Goal: Browse casually: Explore the website without a specific task or goal

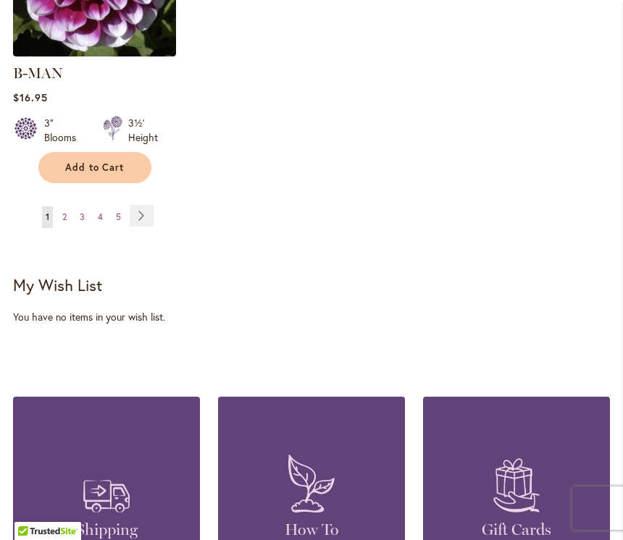
scroll to position [2251, 0]
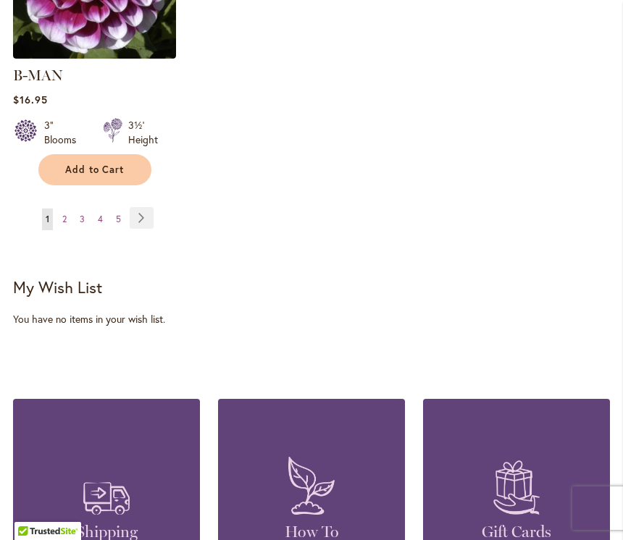
click at [142, 207] on link "Page Next" at bounding box center [142, 218] width 24 height 22
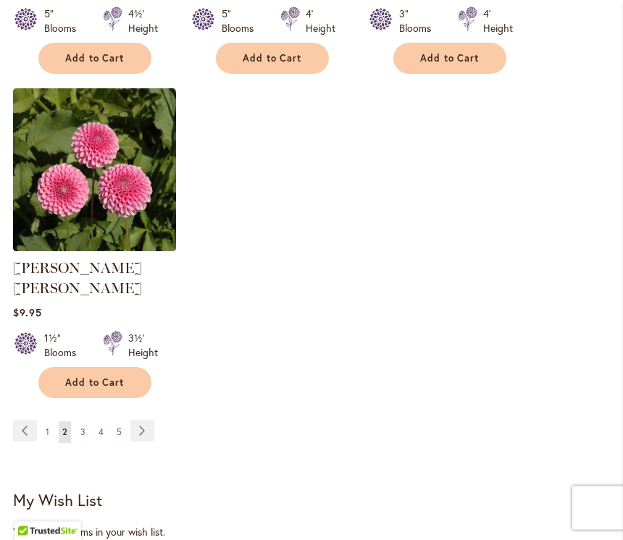
scroll to position [2038, 0]
click at [144, 420] on link "Page Next" at bounding box center [142, 431] width 24 height 22
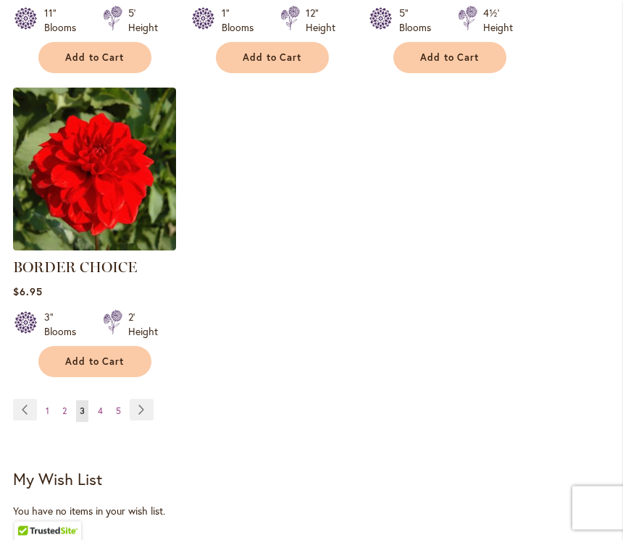
scroll to position [2039, 0]
click at [145, 405] on link "Page Next" at bounding box center [142, 410] width 24 height 22
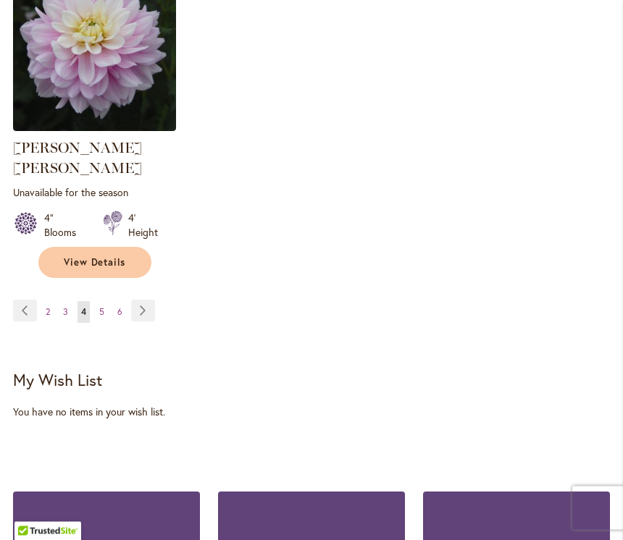
scroll to position [2179, 0]
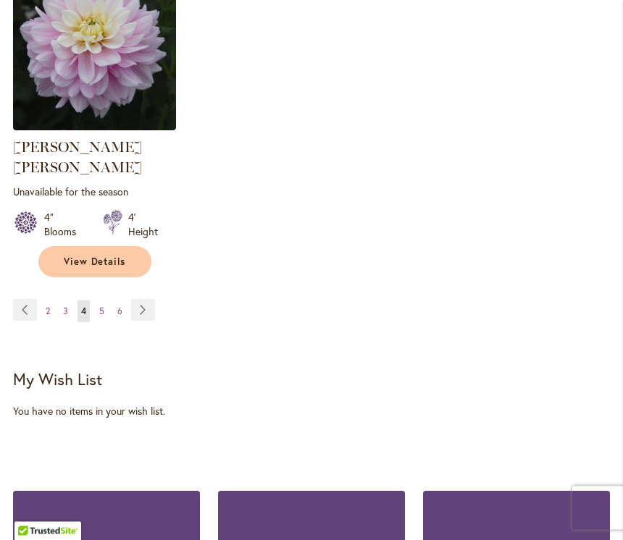
click at [139, 300] on link "Page Next" at bounding box center [143, 311] width 24 height 22
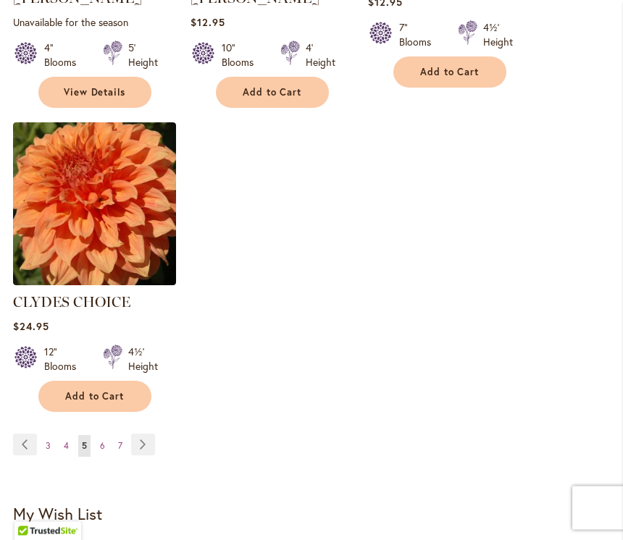
scroll to position [2041, 0]
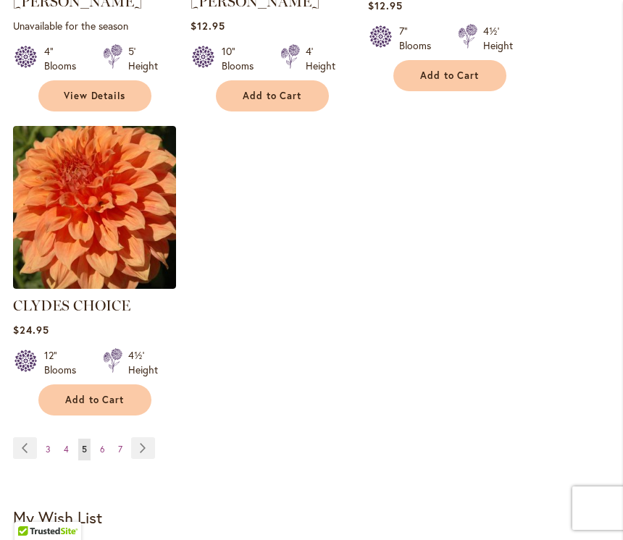
click at [140, 437] on link "Page Next" at bounding box center [143, 448] width 24 height 22
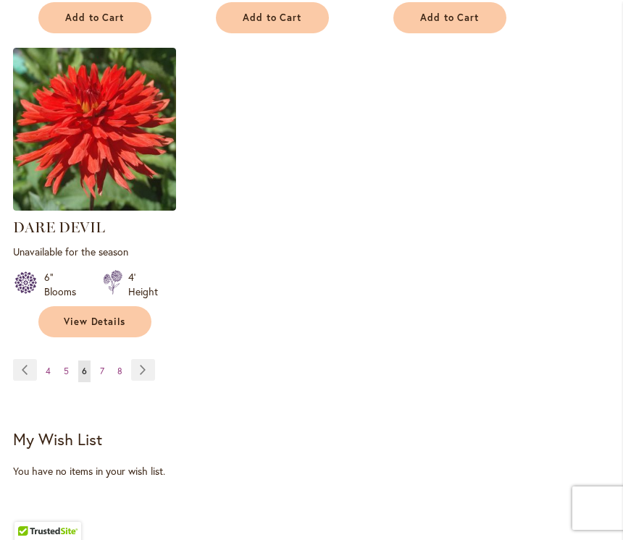
scroll to position [2133, 0]
click at [140, 359] on link "Page Next" at bounding box center [143, 370] width 24 height 22
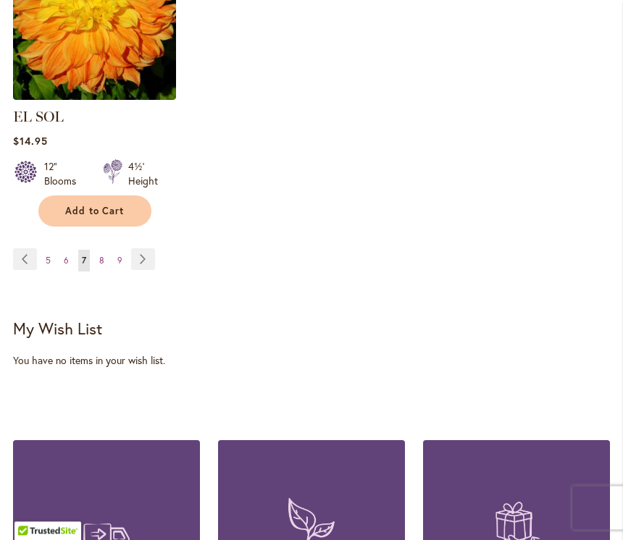
scroll to position [2235, 0]
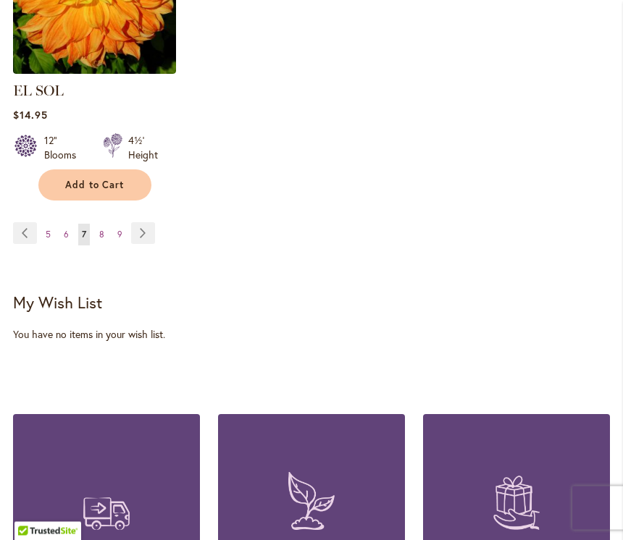
click at [139, 223] on link "Page Next" at bounding box center [143, 234] width 24 height 22
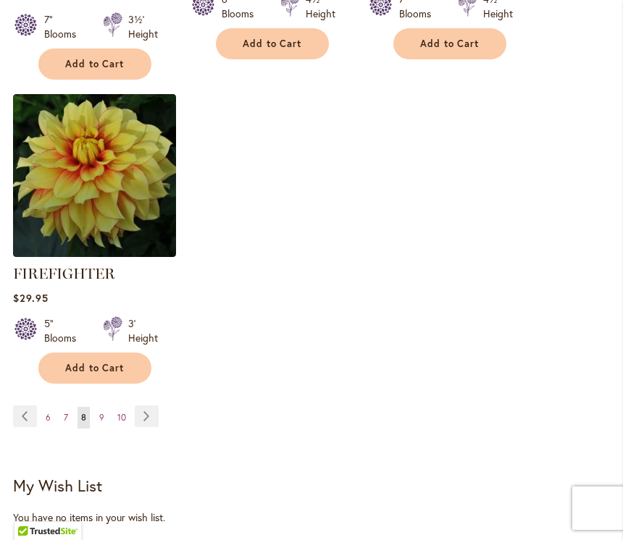
scroll to position [2104, 0]
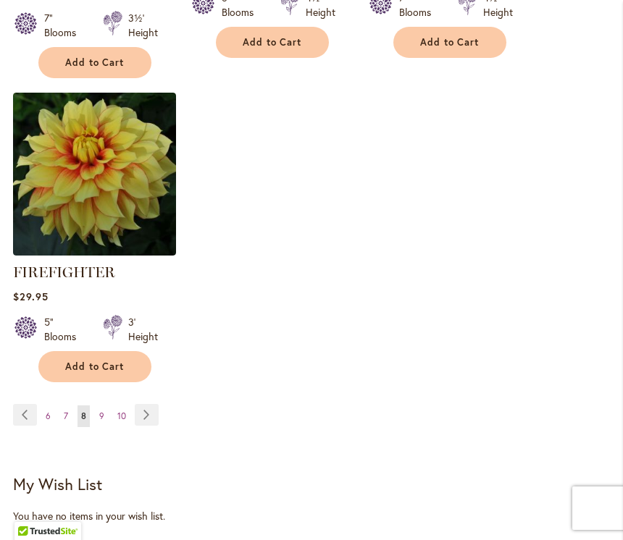
click at [146, 416] on link "Page Next" at bounding box center [147, 415] width 24 height 22
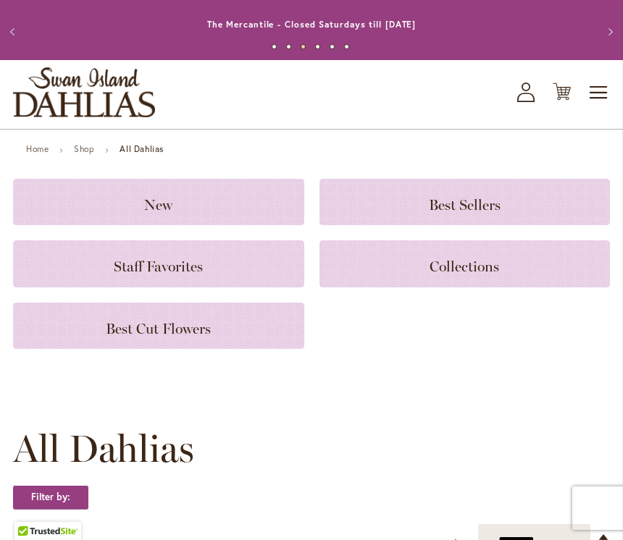
scroll to position [25, 0]
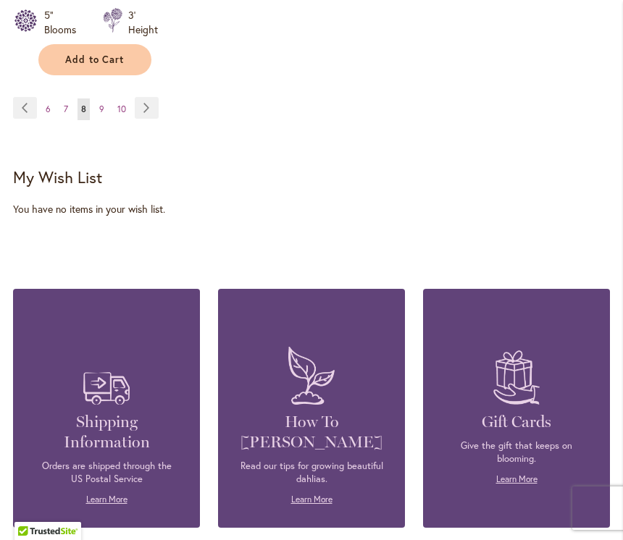
scroll to position [2407, 0]
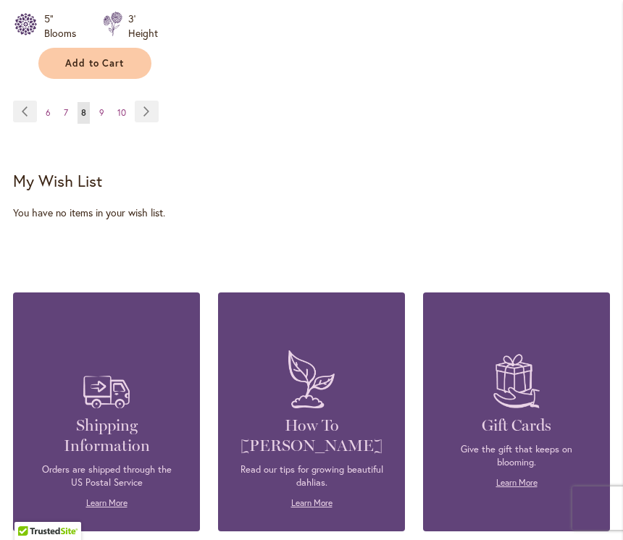
click at [71, 117] on link "Page 7" at bounding box center [66, 113] width 12 height 22
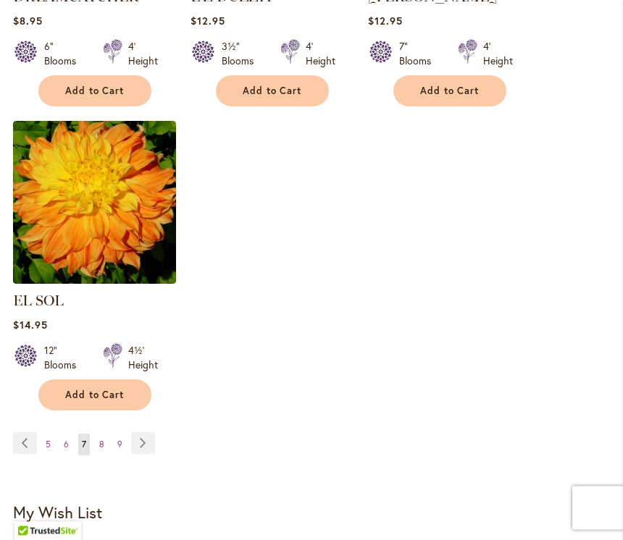
scroll to position [2040, 0]
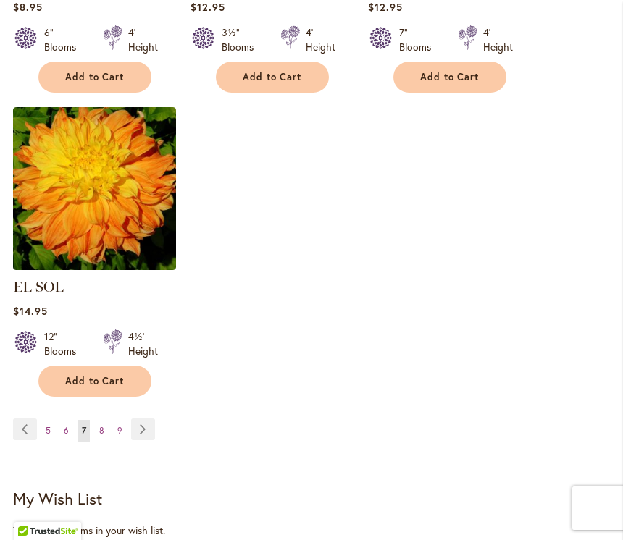
click at [146, 419] on link "Page Next" at bounding box center [143, 430] width 24 height 22
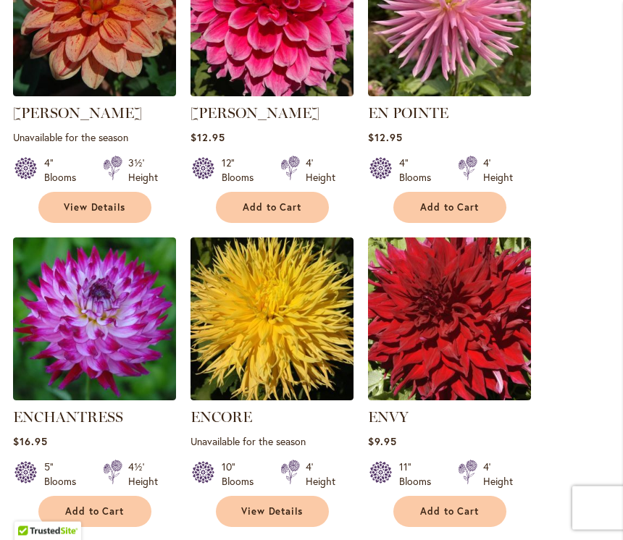
scroll to position [674, 0]
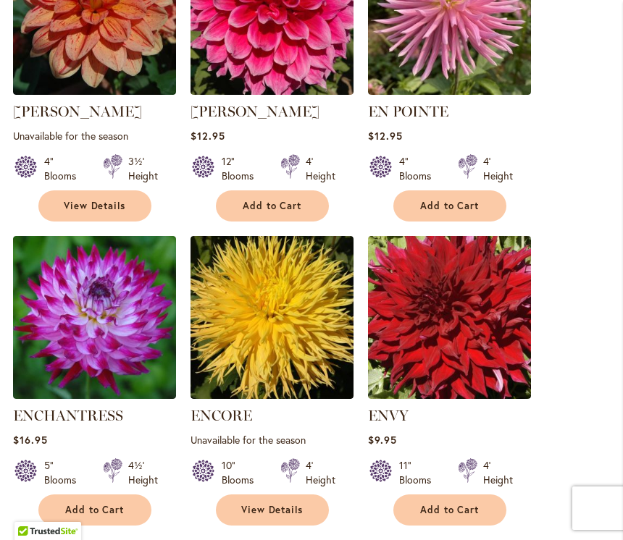
click at [41, 332] on img at bounding box center [94, 317] width 163 height 163
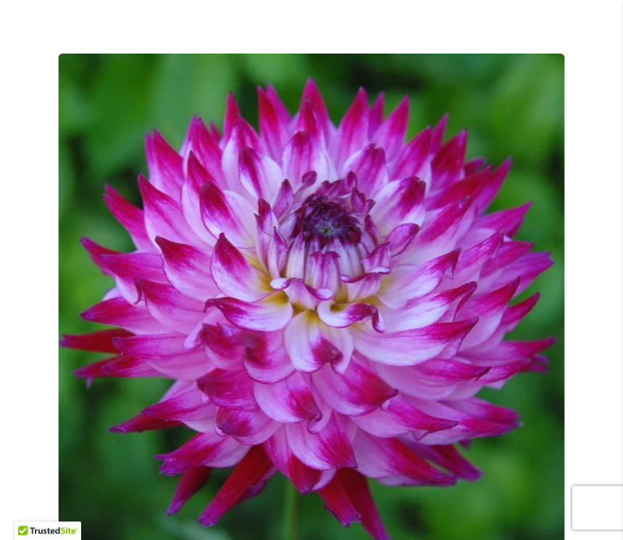
scroll to position [209, 0]
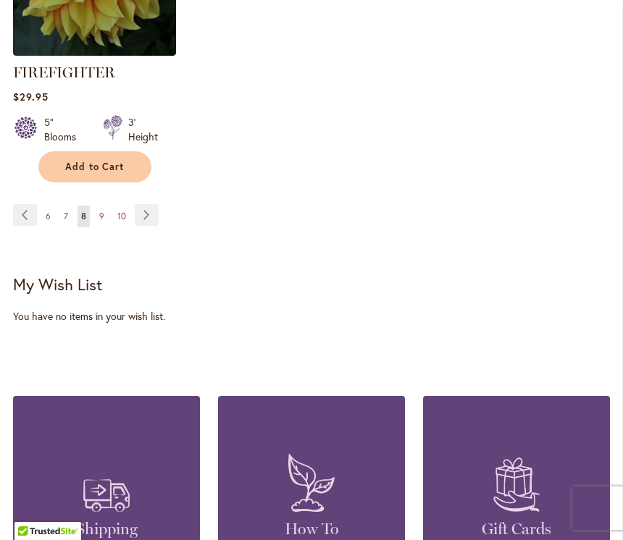
scroll to position [2307, 0]
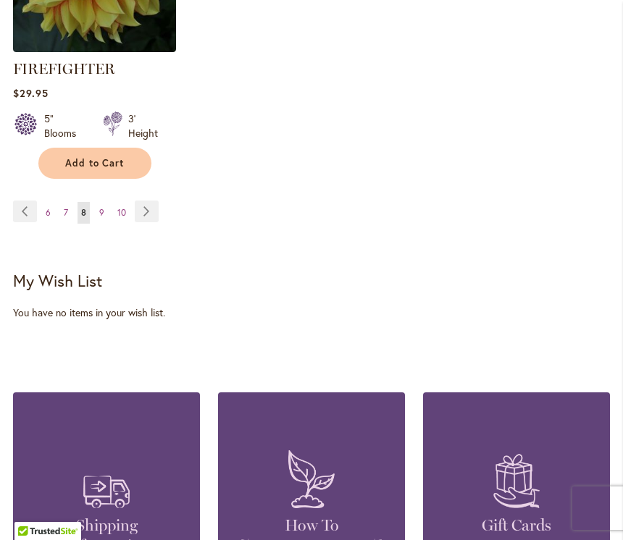
click at [137, 215] on link "Page Next" at bounding box center [147, 212] width 24 height 22
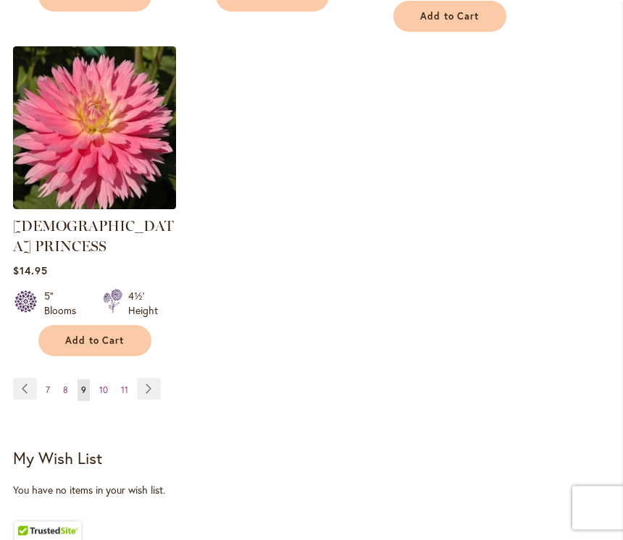
scroll to position [2158, 0]
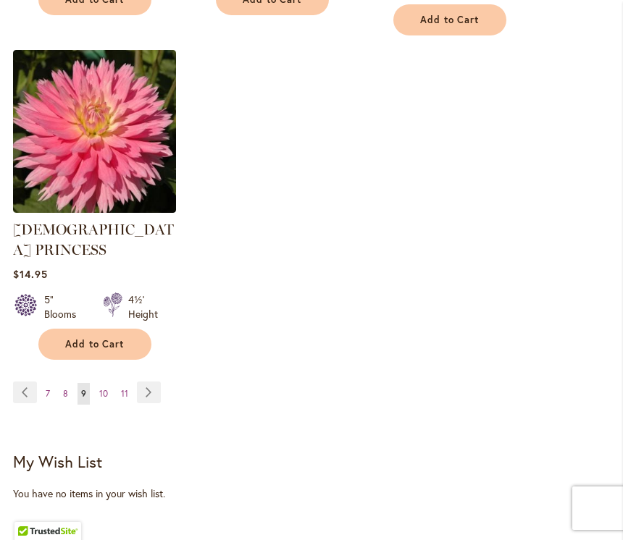
click at [150, 382] on link "Page Next" at bounding box center [149, 393] width 24 height 22
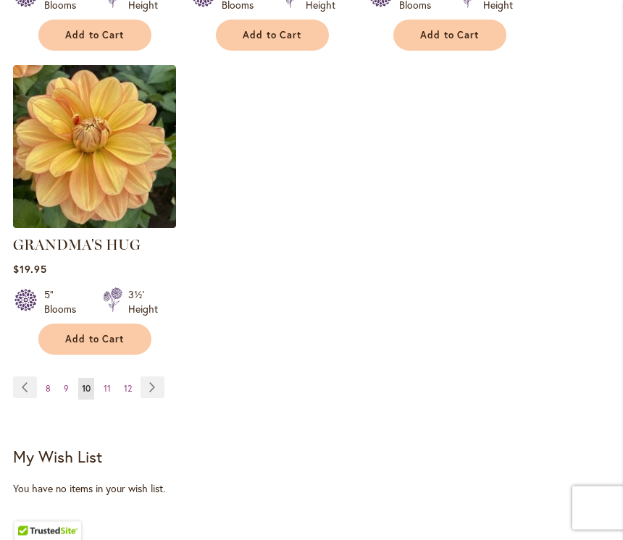
scroll to position [2082, 0]
click at [146, 377] on link "Page Next" at bounding box center [152, 388] width 24 height 22
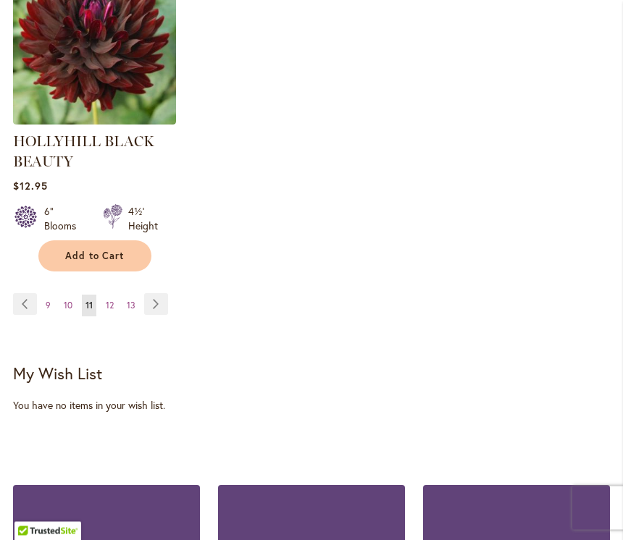
scroll to position [2220, 0]
click at [150, 307] on link "Page Next" at bounding box center [156, 304] width 24 height 22
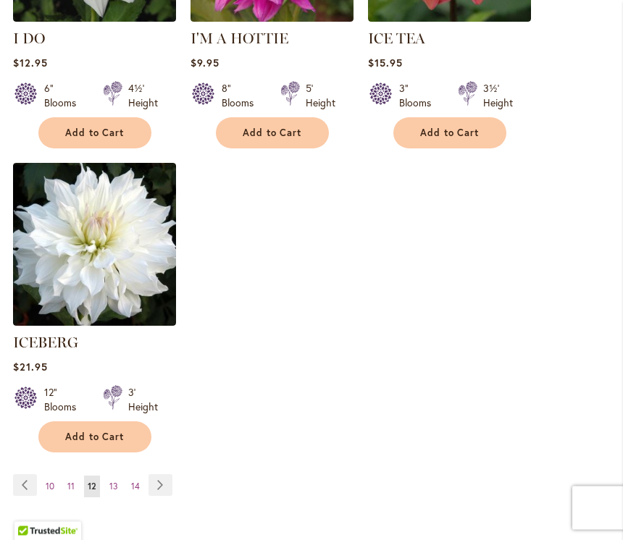
scroll to position [1985, 0]
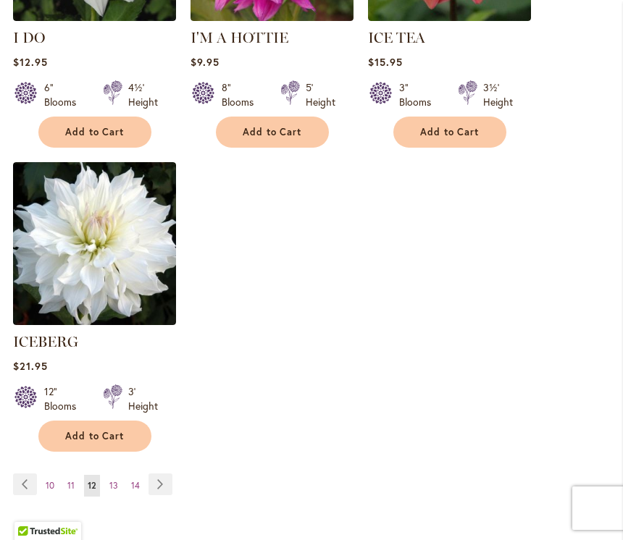
click at [153, 474] on link "Page Next" at bounding box center [160, 485] width 24 height 22
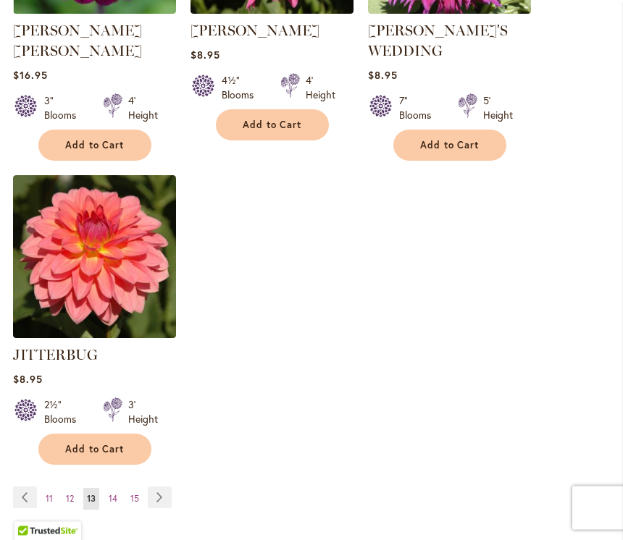
scroll to position [2006, 0]
click at [161, 487] on link "Page Next" at bounding box center [160, 498] width 24 height 22
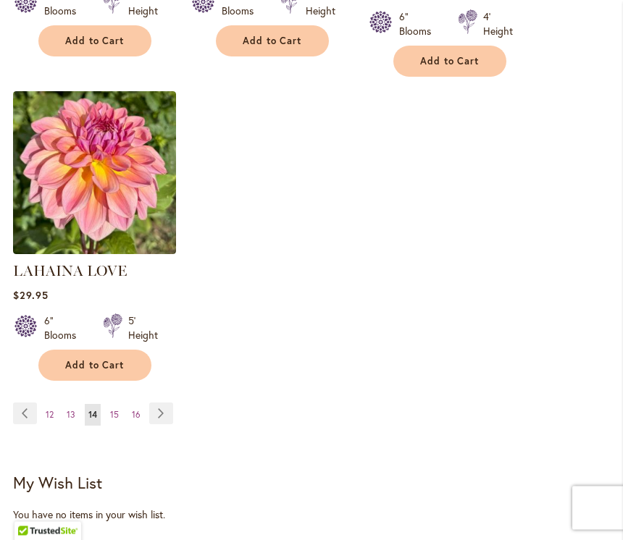
scroll to position [2056, 0]
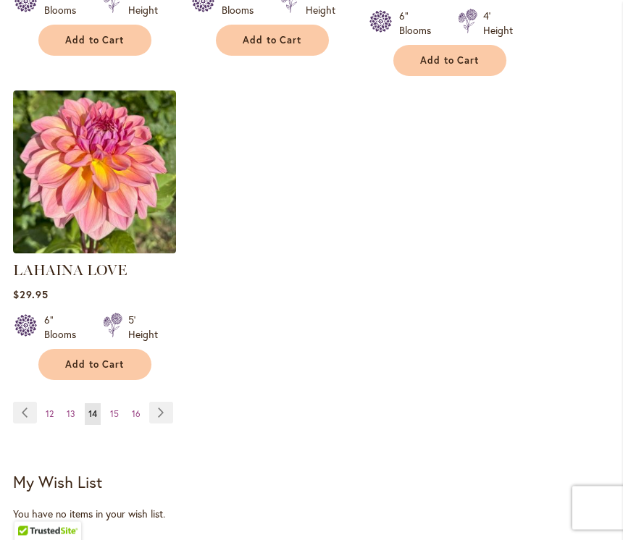
click at [161, 403] on link "Page Next" at bounding box center [161, 414] width 24 height 22
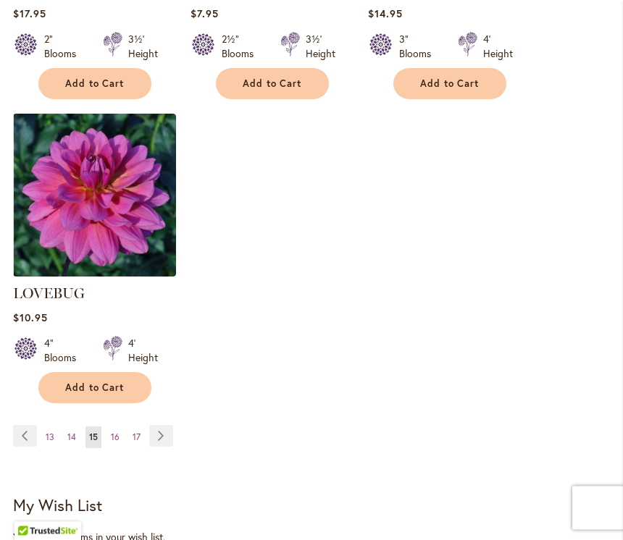
scroll to position [2100, 0]
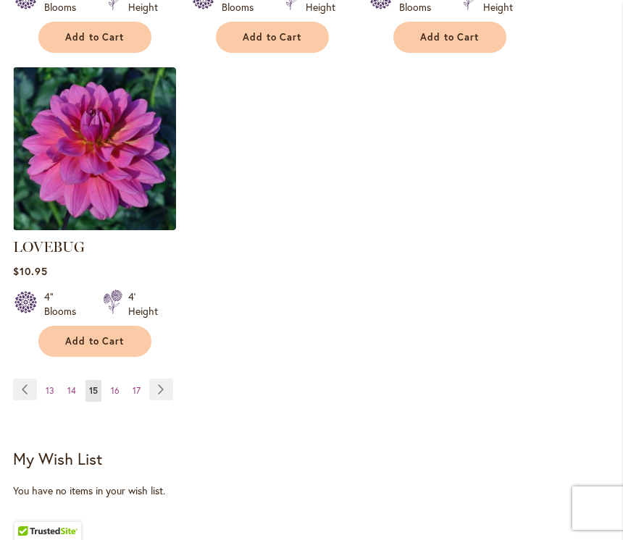
click at [164, 379] on link "Page Next" at bounding box center [161, 390] width 24 height 22
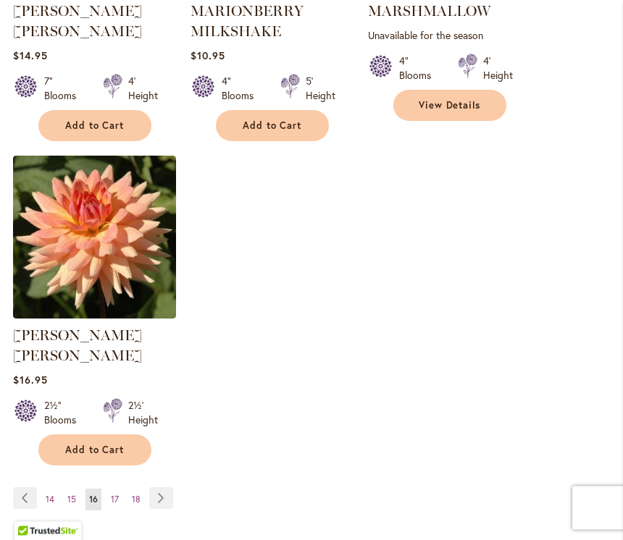
scroll to position [2012, 0]
click at [168, 487] on link "Page Next" at bounding box center [161, 498] width 24 height 22
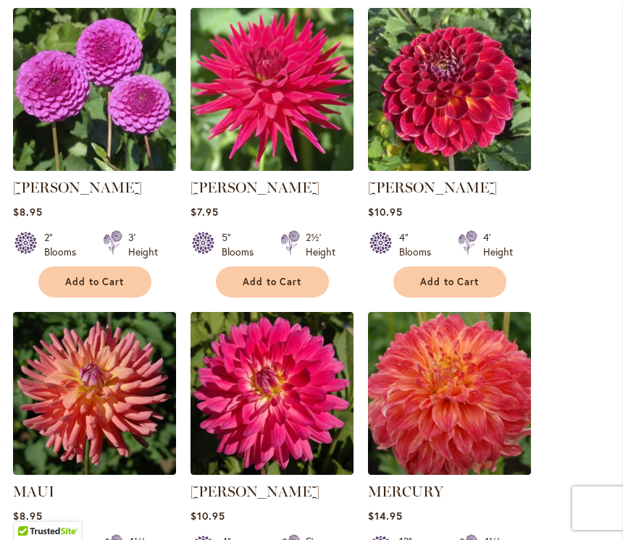
scroll to position [600, 0]
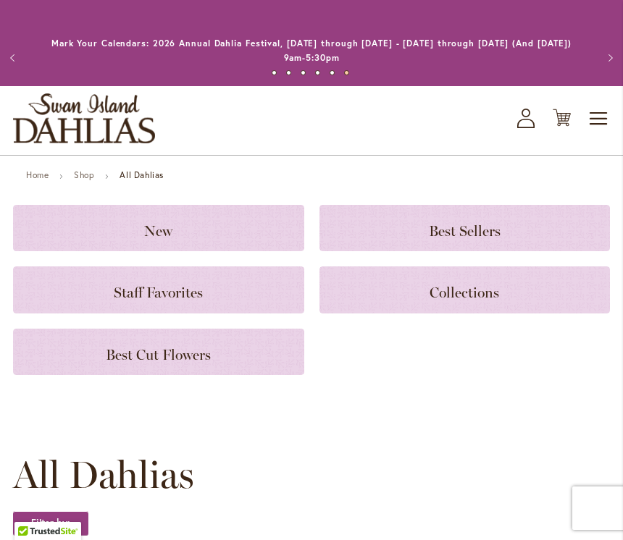
click at [595, 114] on span "Toggle Nav" at bounding box center [599, 118] width 22 height 29
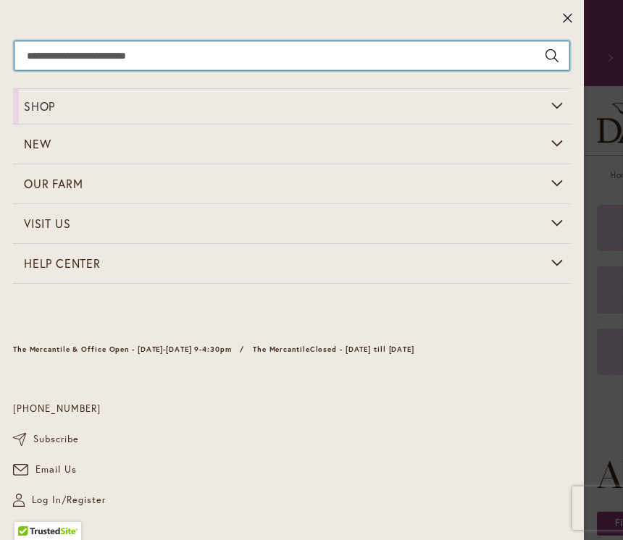
click at [382, 59] on input "Search" at bounding box center [291, 55] width 555 height 29
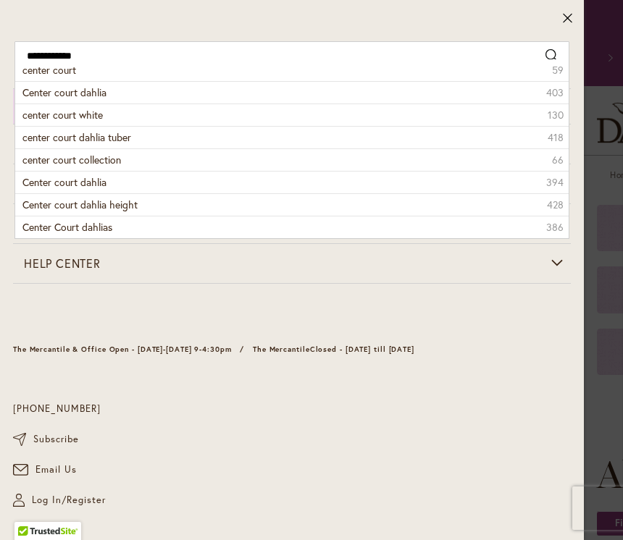
click at [101, 96] on span "Center court dahlia" at bounding box center [64, 92] width 84 height 14
type input "**********"
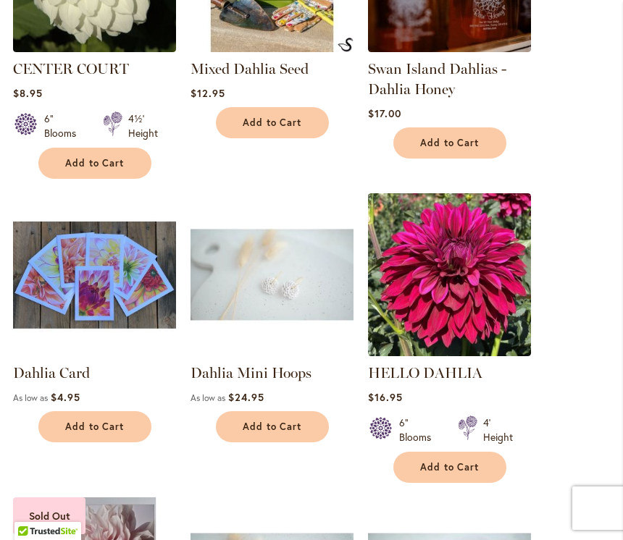
scroll to position [874, 0]
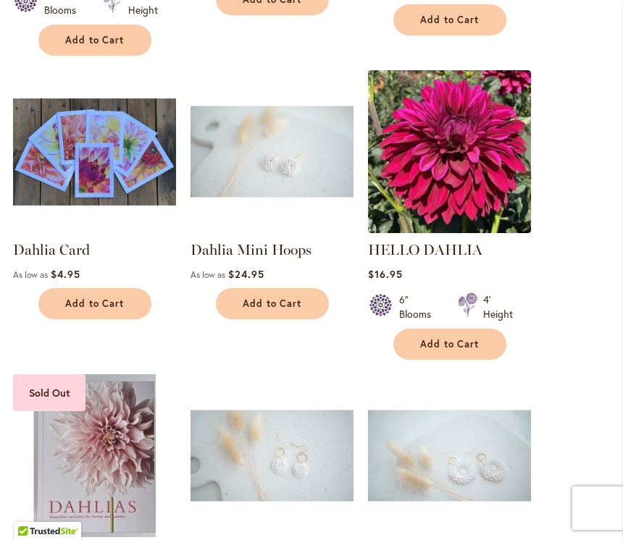
click at [64, 255] on link "Dahlia Card" at bounding box center [51, 249] width 77 height 17
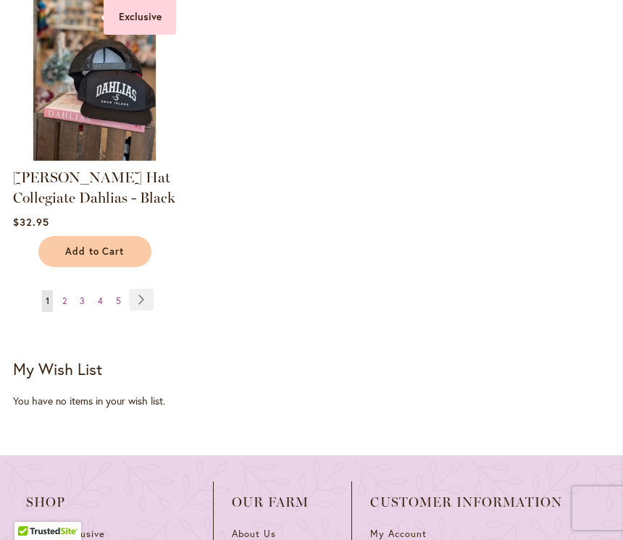
scroll to position [2180, 0]
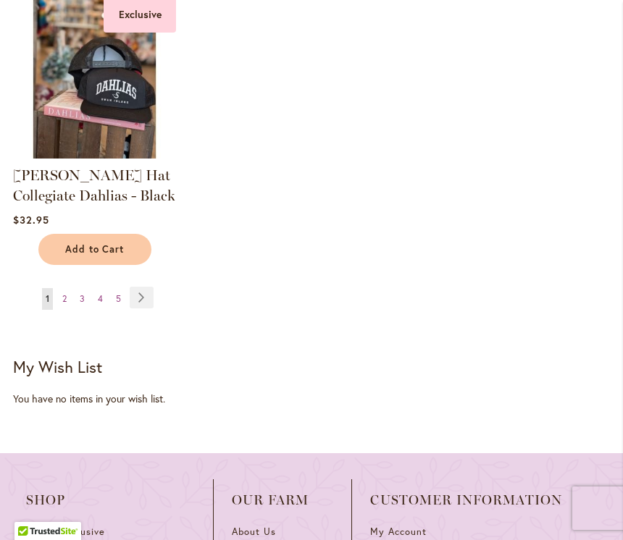
click at [140, 298] on link "Page Next" at bounding box center [142, 298] width 24 height 22
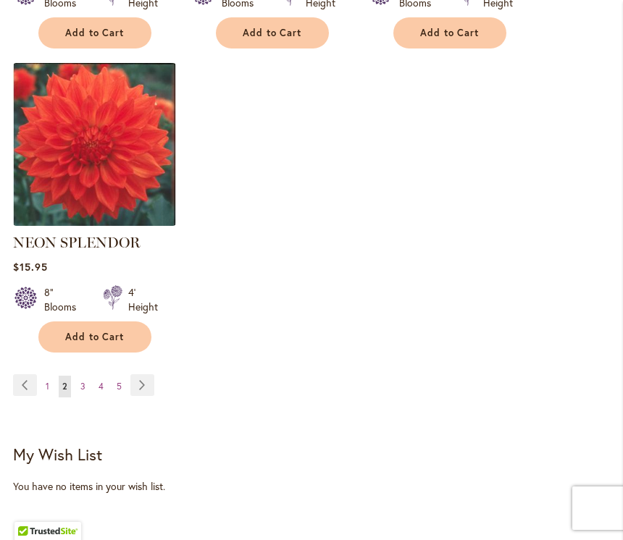
scroll to position [2119, 0]
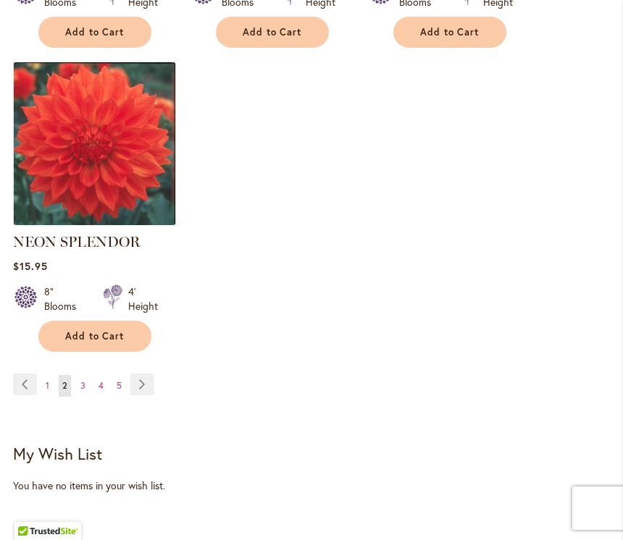
click at [25, 390] on link "Page Previous" at bounding box center [25, 385] width 24 height 22
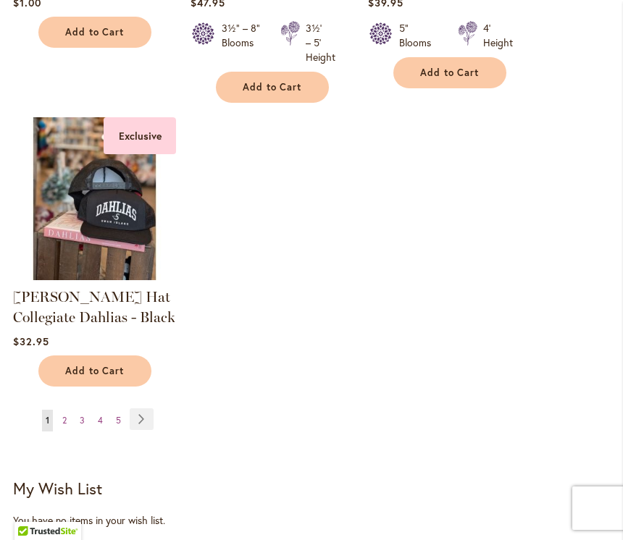
scroll to position [2059, 0]
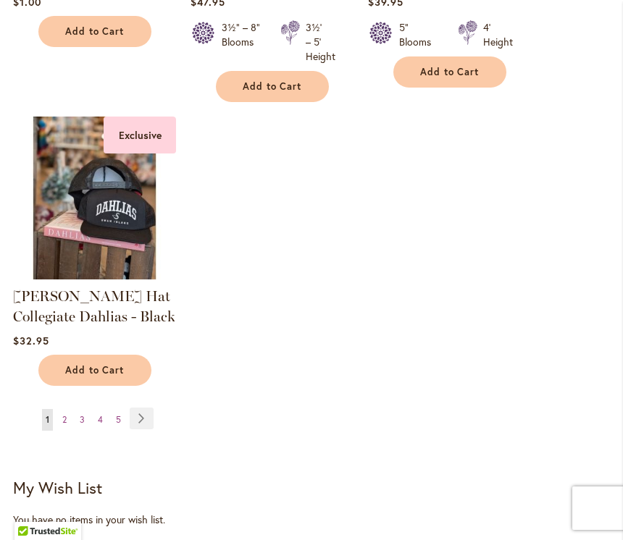
click at [81, 425] on span "3" at bounding box center [82, 419] width 5 height 11
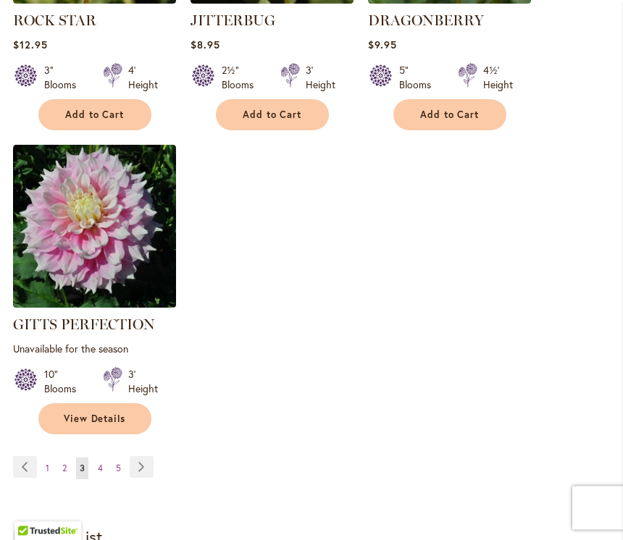
scroll to position [2056, 0]
click at [121, 458] on link "Page 5" at bounding box center [118, 469] width 12 height 22
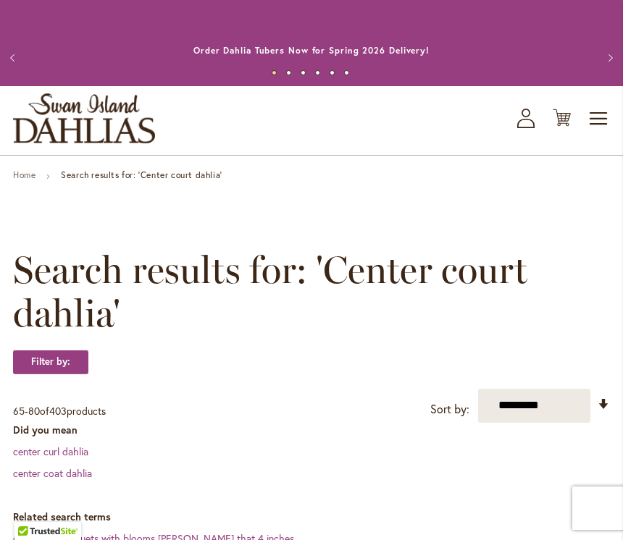
click at [190, 451] on dd "center curl dahlia" at bounding box center [311, 452] width 597 height 14
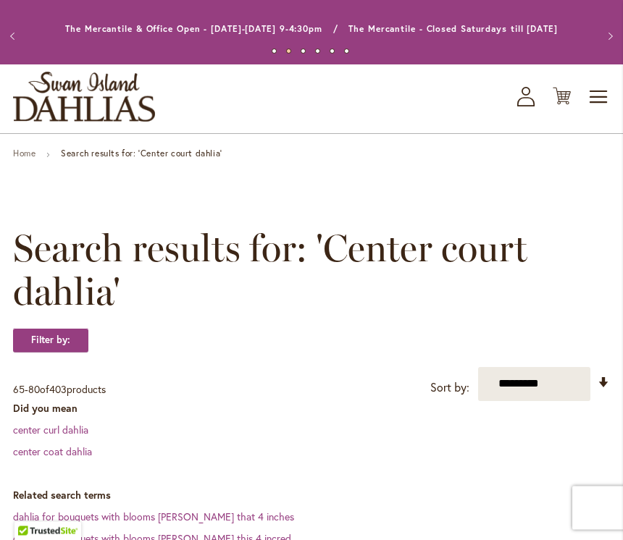
scroll to position [22, 0]
click at [534, 385] on select "**********" at bounding box center [534, 384] width 112 height 34
select select "****"
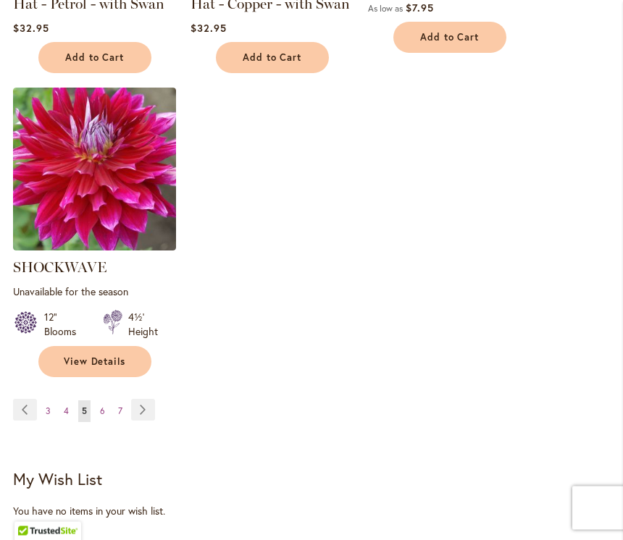
scroll to position [1992, 0]
click at [143, 415] on link "Page Next" at bounding box center [143, 410] width 24 height 22
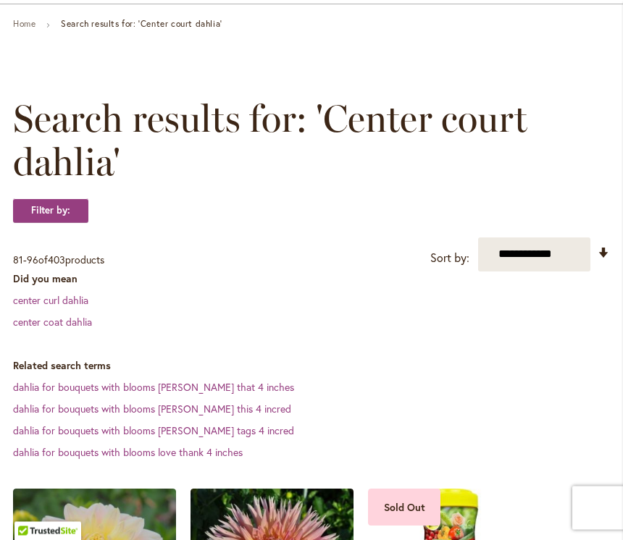
scroll to position [151, 0]
click at [534, 256] on select "**********" at bounding box center [534, 255] width 112 height 34
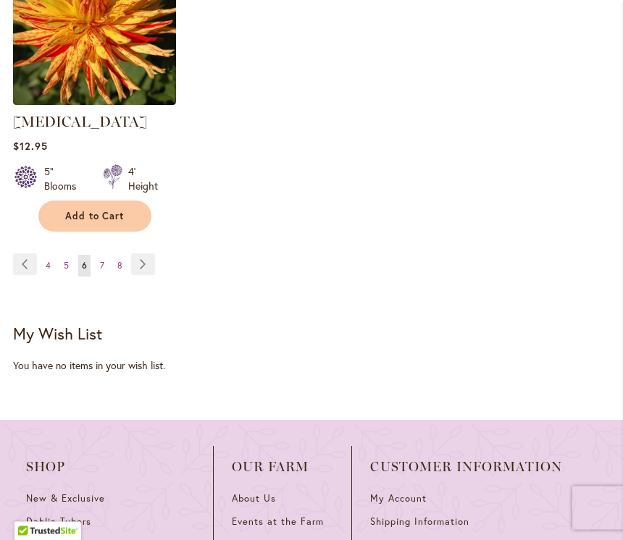
scroll to position [2219, 0]
click at [106, 264] on link "Page 7" at bounding box center [102, 266] width 12 height 22
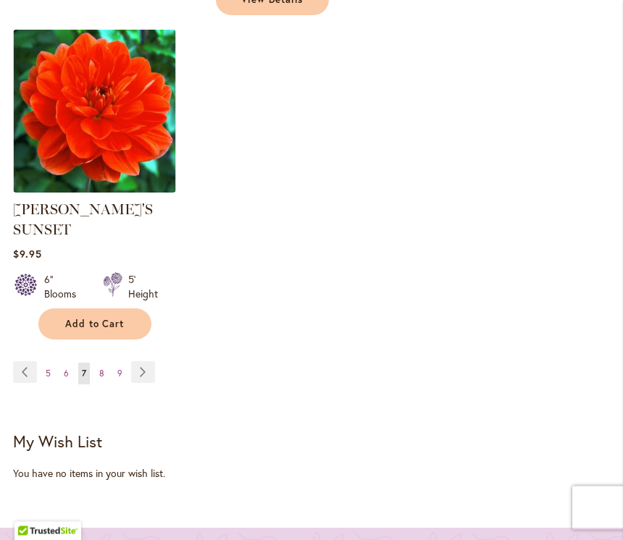
scroll to position [2138, 0]
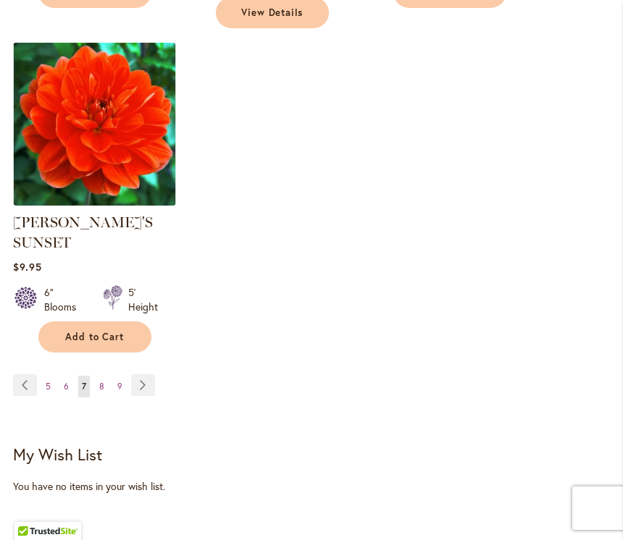
click at [82, 390] on span "7" at bounding box center [84, 386] width 4 height 11
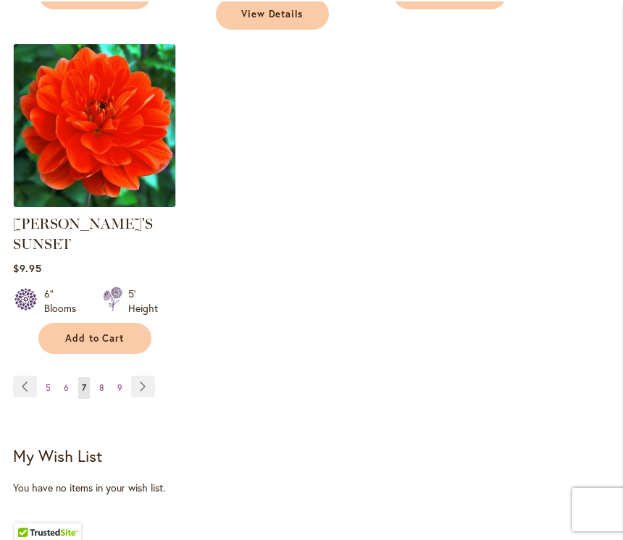
scroll to position [2137, 0]
click at [69, 392] on link "Page 6" at bounding box center [66, 388] width 12 height 22
click at [66, 393] on span "6" at bounding box center [66, 387] width 5 height 11
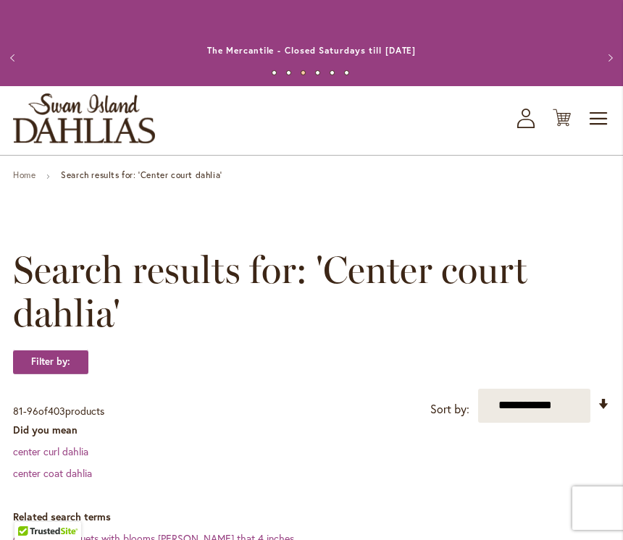
click at [123, 180] on strong "Search results for: 'Center court dahlia'" at bounding box center [141, 174] width 161 height 11
click at [31, 178] on link "Home" at bounding box center [24, 174] width 22 height 11
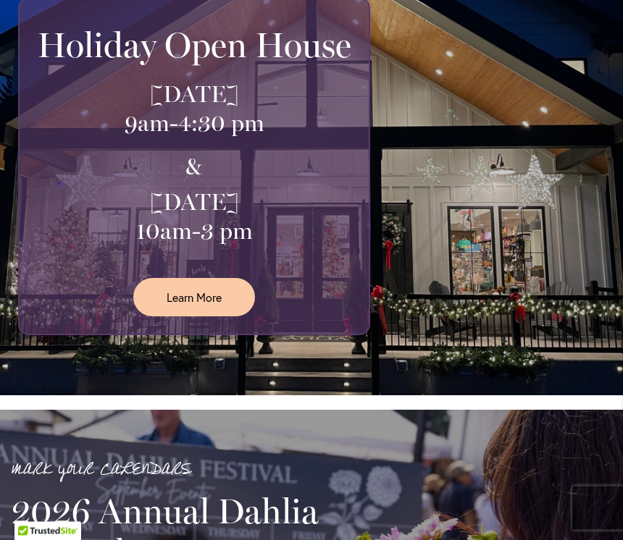
scroll to position [655, 0]
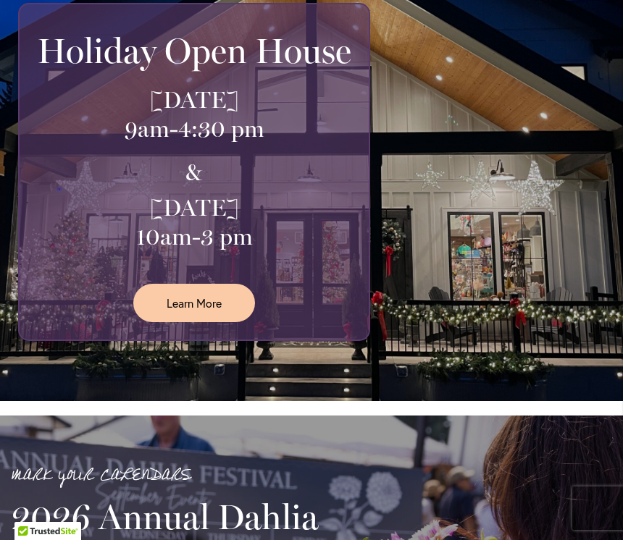
click at [206, 295] on span "Learn More" at bounding box center [194, 303] width 55 height 17
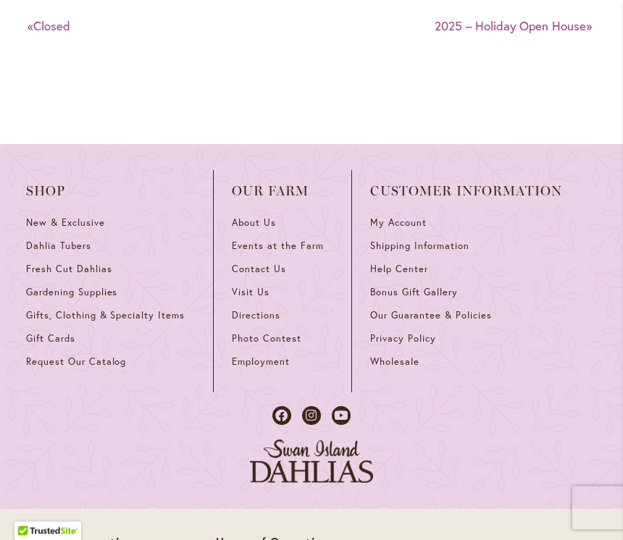
scroll to position [2447, 0]
click at [80, 263] on link "Dahlia Tubers" at bounding box center [110, 251] width 169 height 23
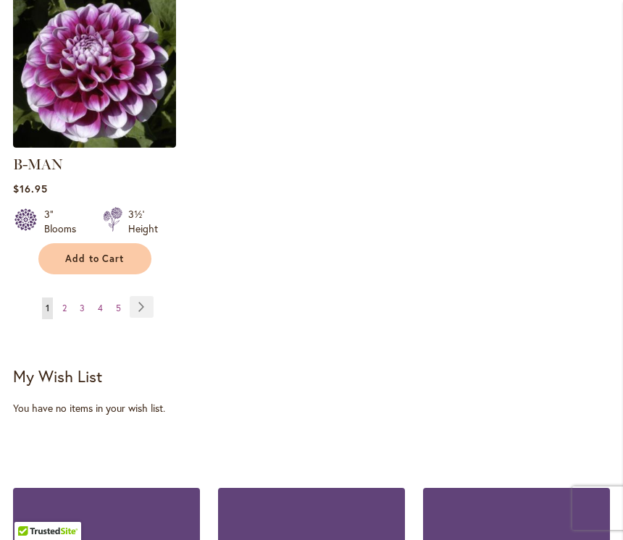
scroll to position [2172, 0]
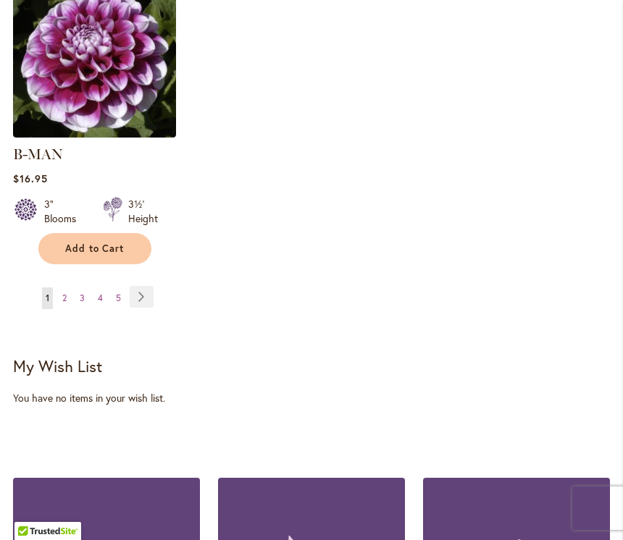
click at [84, 293] on span "3" at bounding box center [82, 298] width 5 height 11
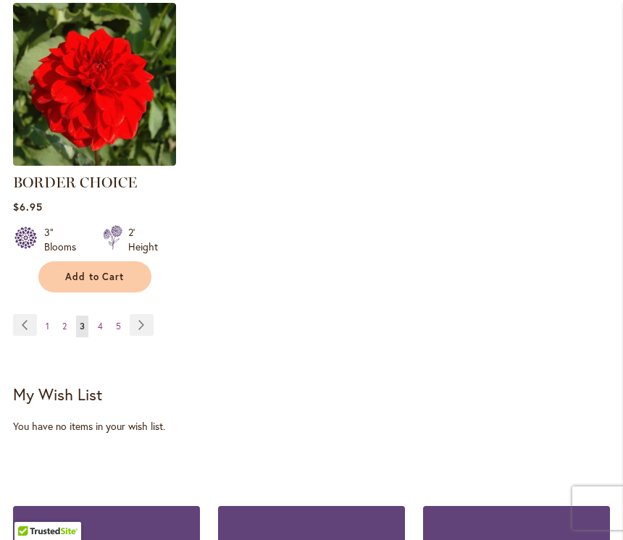
scroll to position [2155, 0]
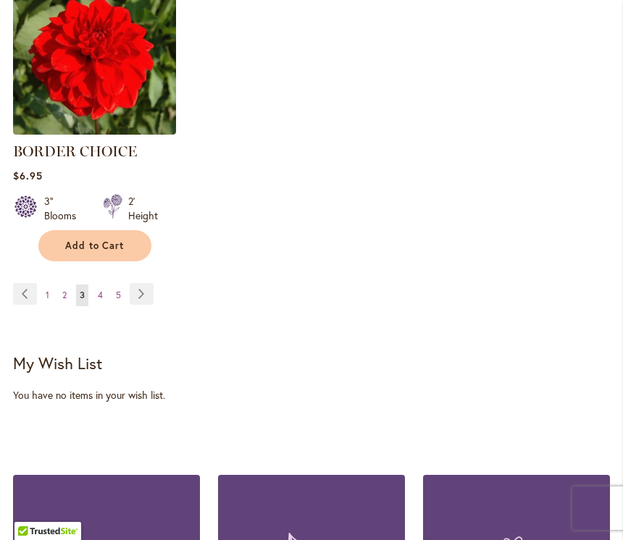
click at [116, 298] on span "5" at bounding box center [118, 295] width 5 height 11
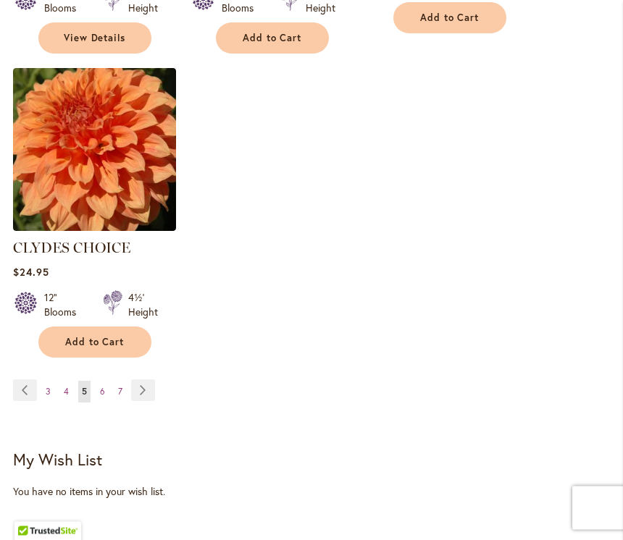
scroll to position [2099, 0]
click at [119, 381] on link "Page 7" at bounding box center [120, 392] width 12 height 22
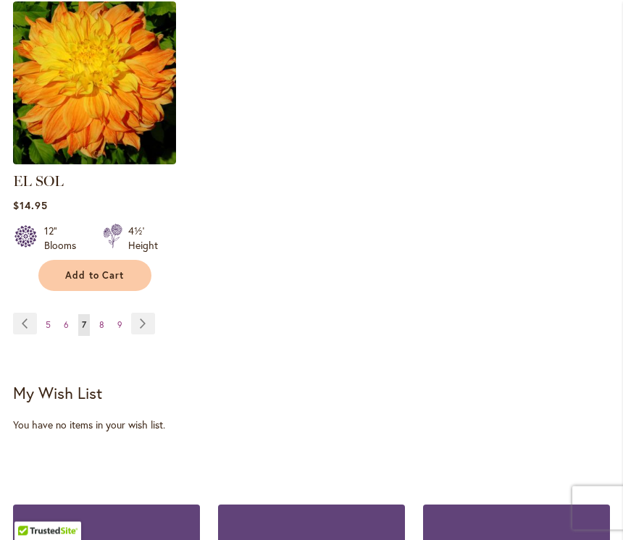
scroll to position [2146, 0]
click at [141, 313] on link "Page Next" at bounding box center [143, 324] width 24 height 22
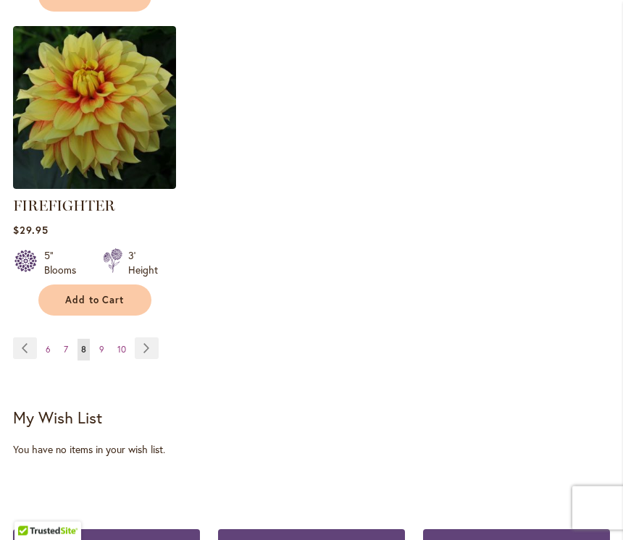
scroll to position [2170, 0]
click at [149, 346] on link "Page Next" at bounding box center [147, 348] width 24 height 22
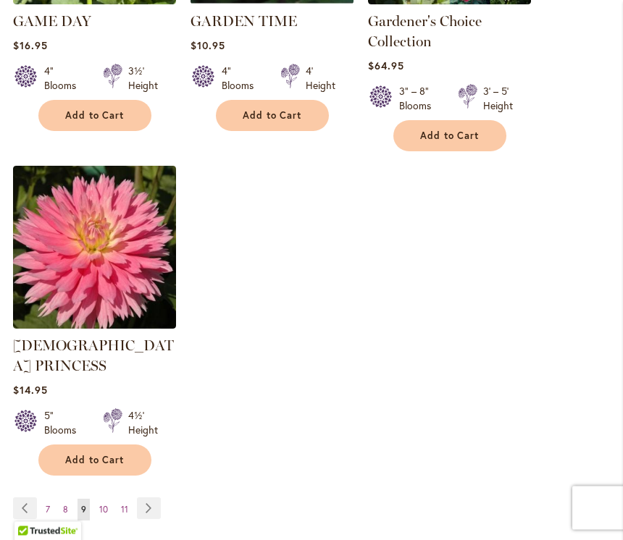
scroll to position [2042, 0]
click at [122, 504] on span "11" at bounding box center [124, 509] width 7 height 11
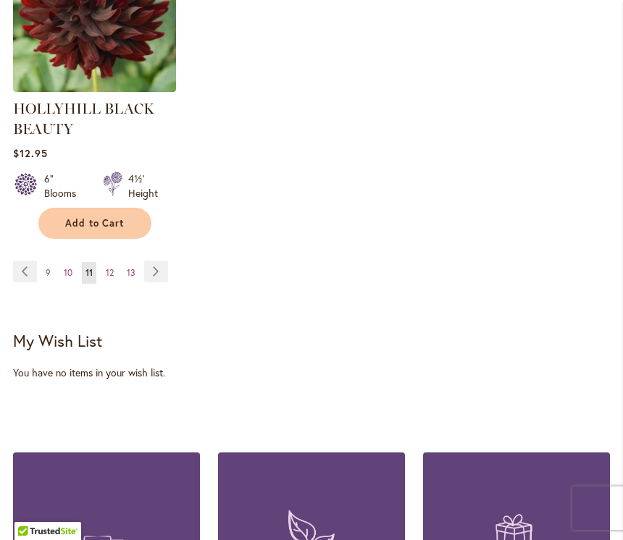
scroll to position [2251, 0]
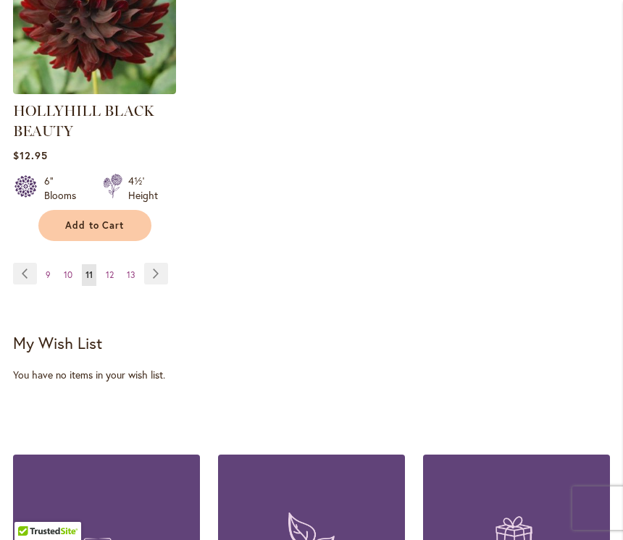
click at [130, 280] on link "Page 13" at bounding box center [131, 275] width 16 height 22
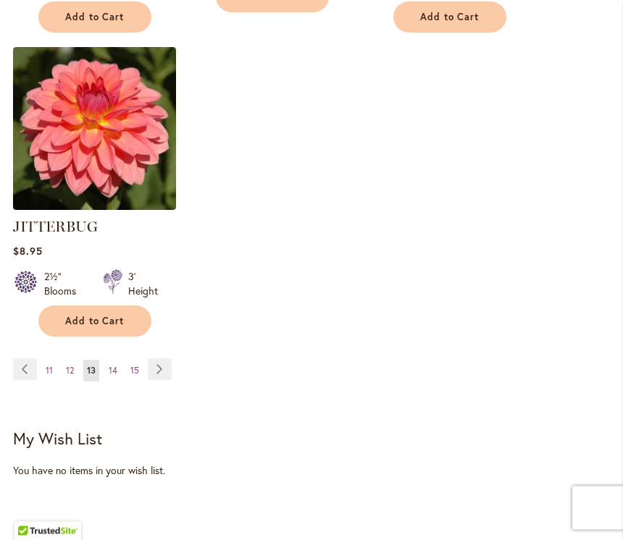
scroll to position [2134, 0]
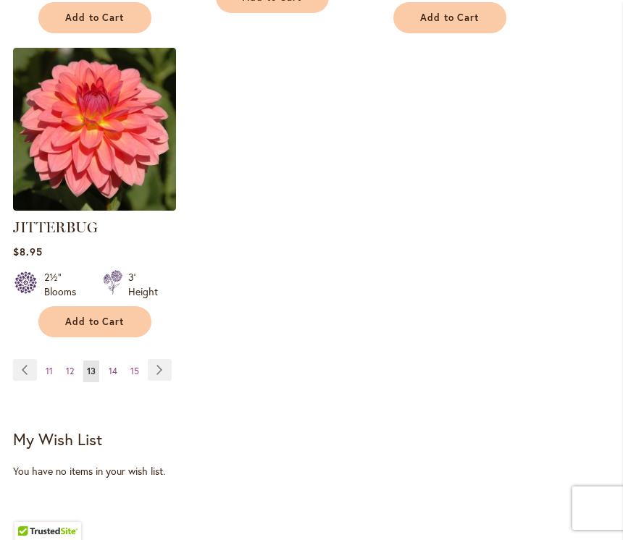
click at [140, 361] on link "Page 15" at bounding box center [135, 372] width 16 height 22
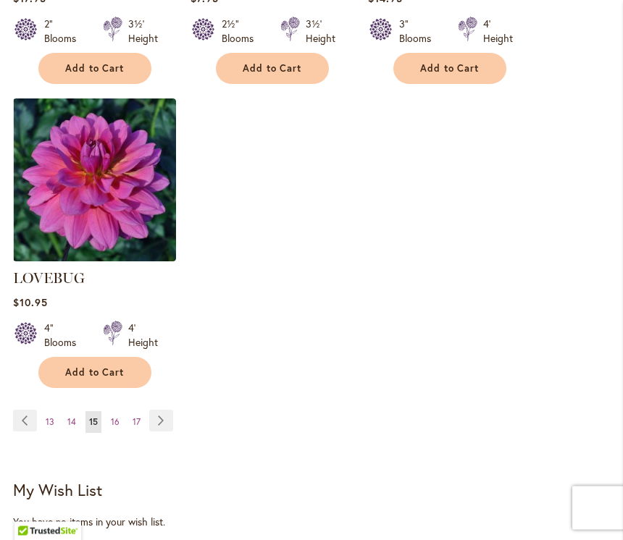
scroll to position [2069, 0]
click at [138, 416] on span "17" at bounding box center [137, 421] width 8 height 11
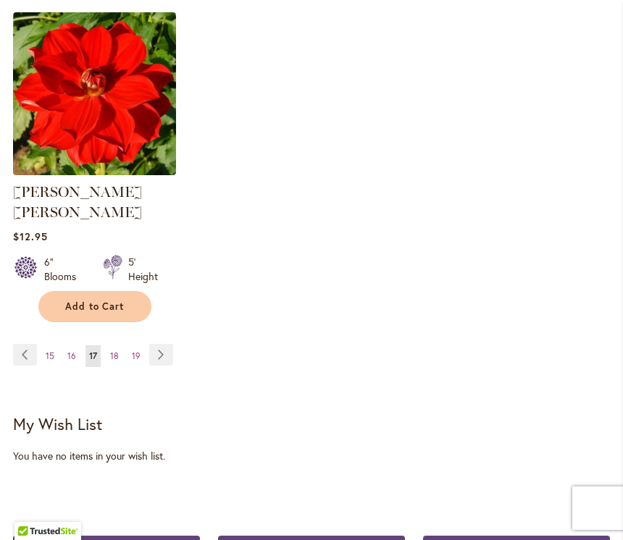
scroll to position [2134, 0]
click at [22, 345] on link "Page Previous" at bounding box center [25, 356] width 24 height 22
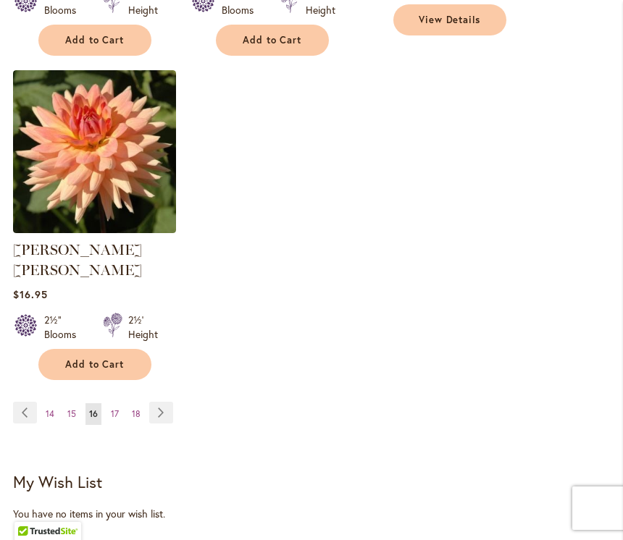
scroll to position [2098, 0]
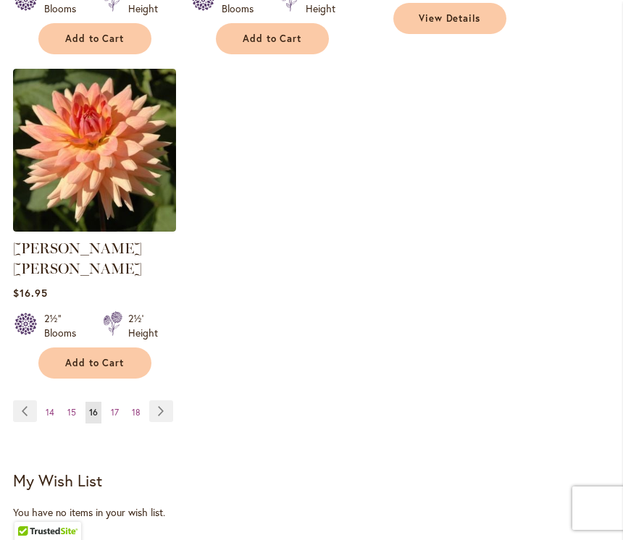
click at [161, 400] on link "Page Next" at bounding box center [161, 411] width 24 height 22
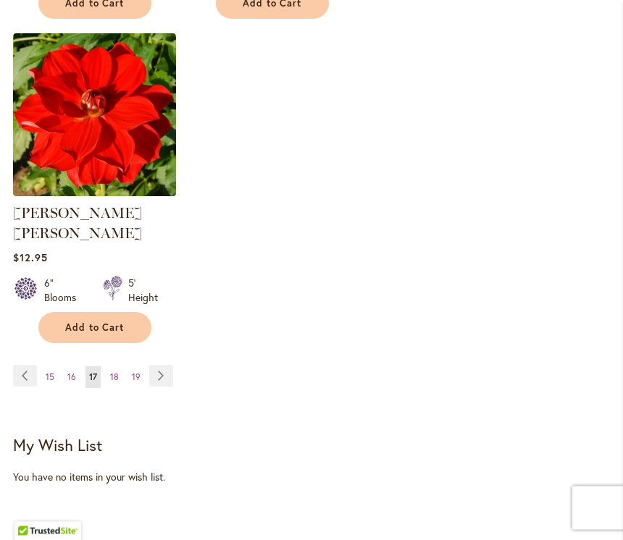
scroll to position [2114, 0]
click at [167, 365] on link "Page Next" at bounding box center [161, 376] width 24 height 22
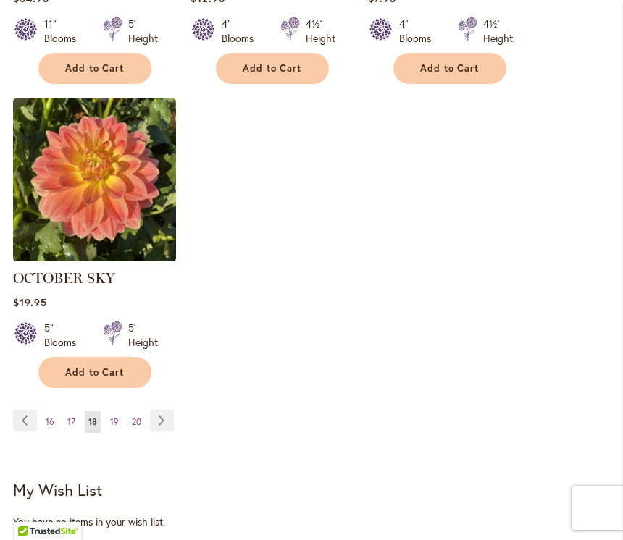
scroll to position [2029, 0]
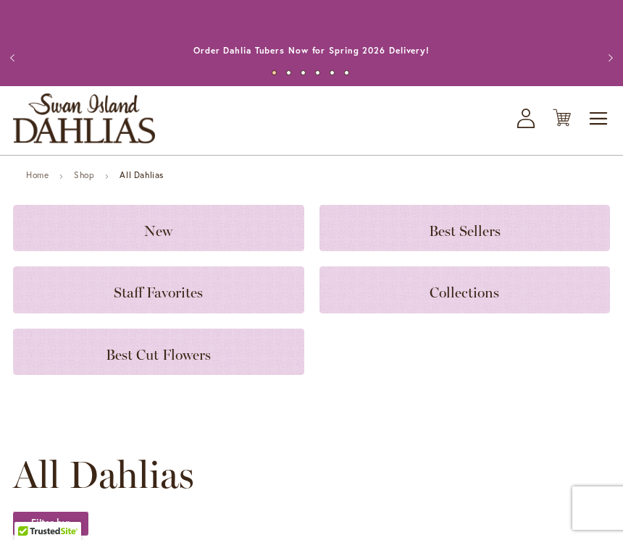
scroll to position [2029, 0]
